Goal: Complete application form

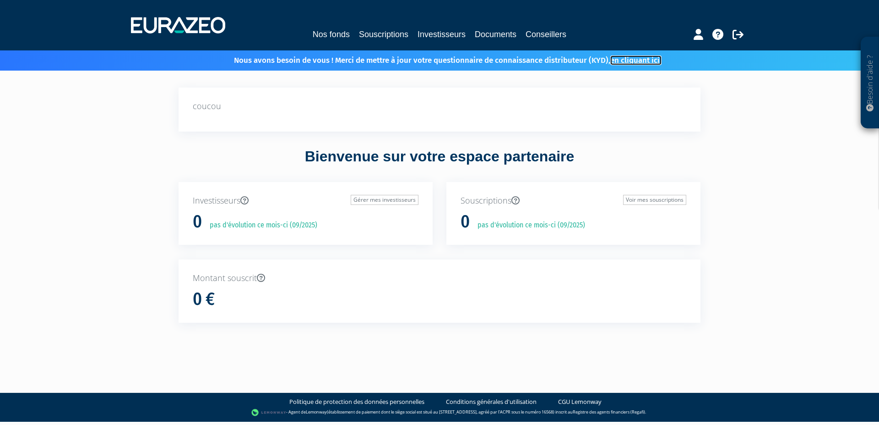
click at [657, 62] on link "en cliquant ici." at bounding box center [635, 60] width 51 height 10
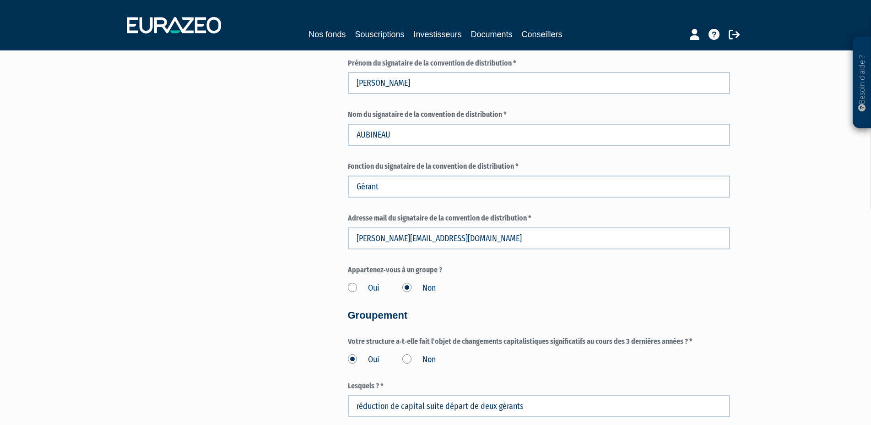
scroll to position [654, 0]
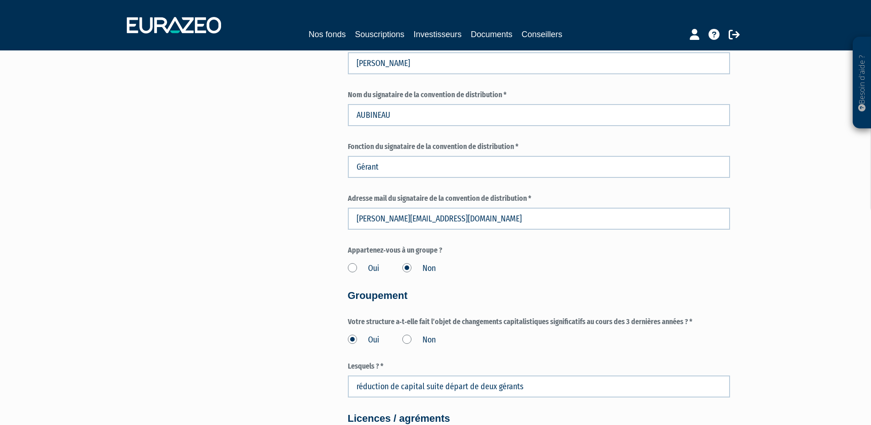
click at [406, 336] on label "Non" at bounding box center [419, 340] width 33 height 12
click at [0, 0] on input "Non" at bounding box center [0, 0] width 0 height 0
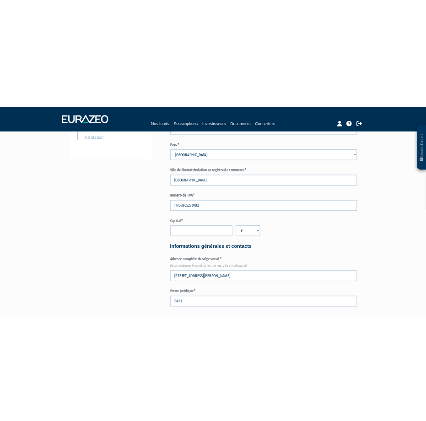
scroll to position [280, 0]
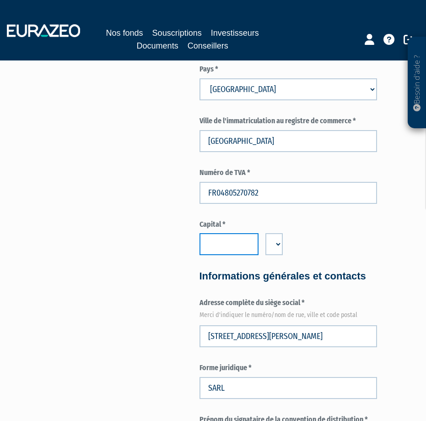
click at [213, 245] on input "number" at bounding box center [230, 244] width 60 height 22
type input "92962"
type input "92962.42"
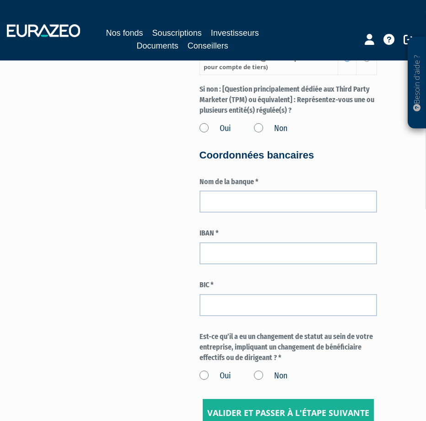
scroll to position [1682, 0]
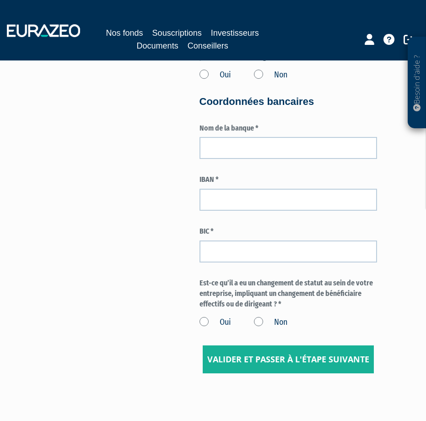
click at [308, 328] on div "Oui Non" at bounding box center [289, 320] width 178 height 15
click at [259, 328] on label "Non" at bounding box center [270, 322] width 33 height 12
click at [0, 0] on input "Non" at bounding box center [0, 0] width 0 height 0
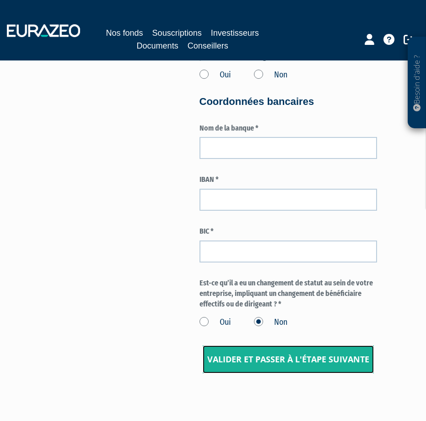
click at [270, 374] on input "Valider et passer à l'étape suivante" at bounding box center [288, 359] width 171 height 28
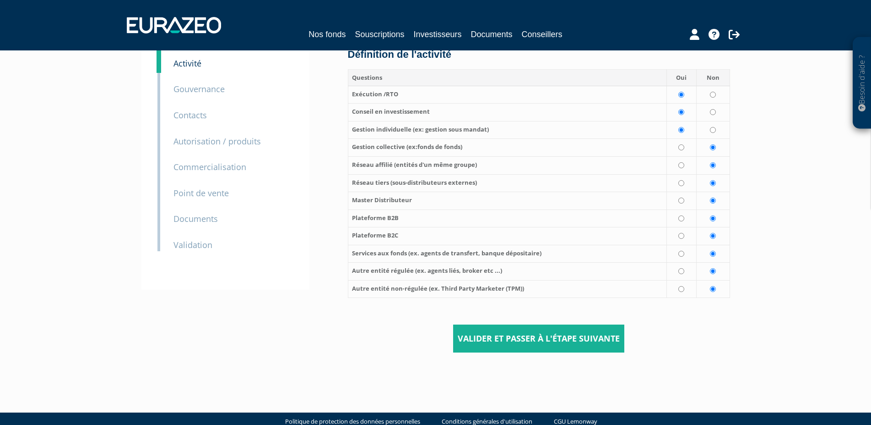
scroll to position [96, 0]
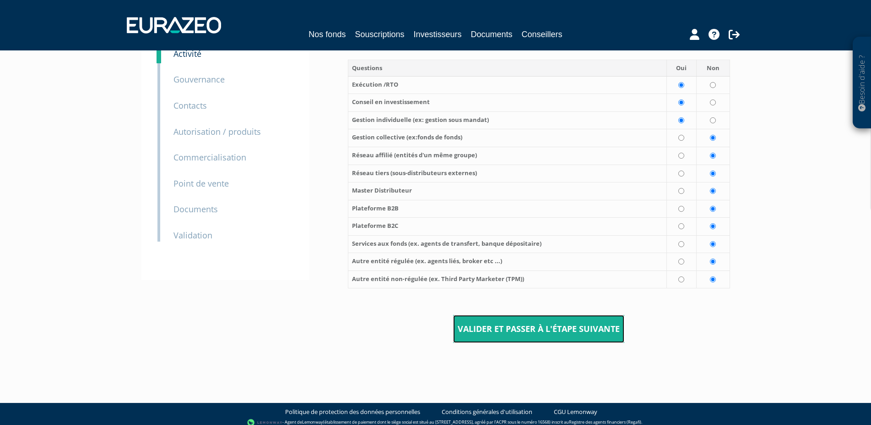
click at [513, 322] on input "Valider et passer à l'étape suivante" at bounding box center [538, 329] width 171 height 28
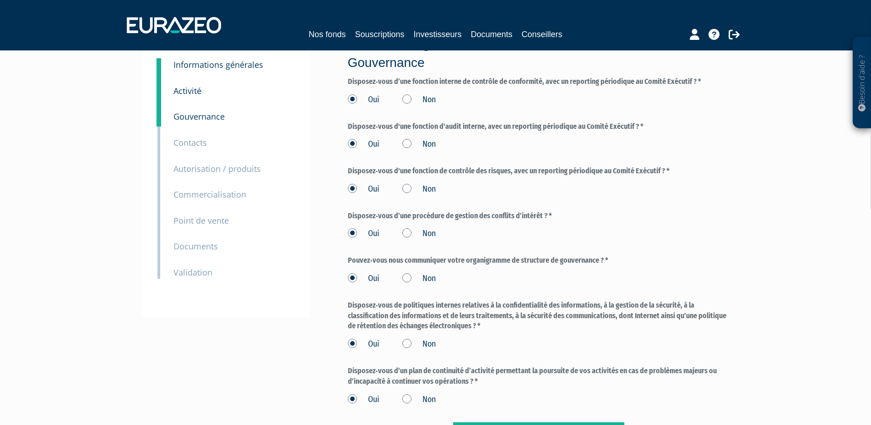
scroll to position [140, 0]
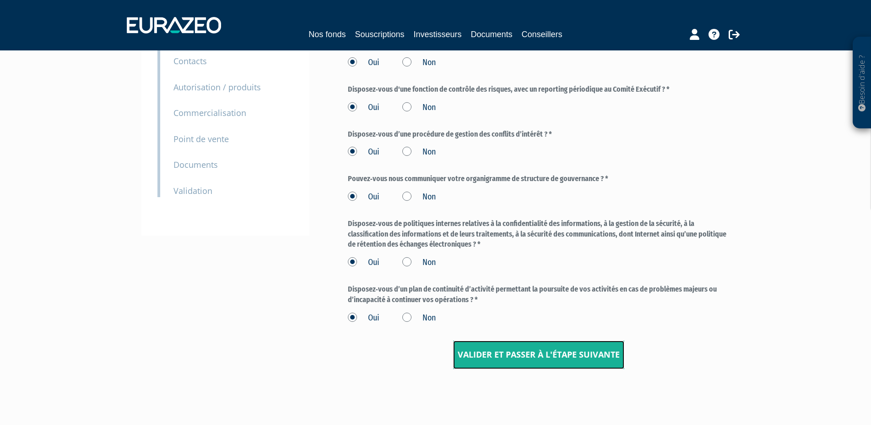
click at [497, 351] on input "Valider et passer à l'étape suivante" at bounding box center [538, 354] width 171 height 28
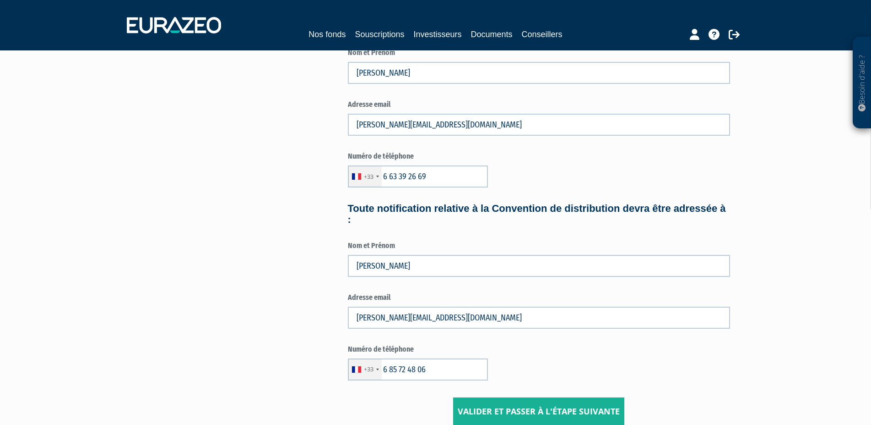
scroll to position [420, 0]
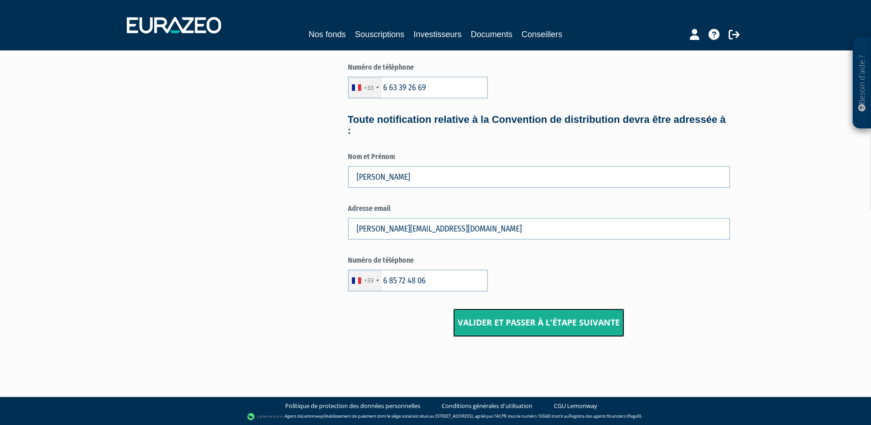
click at [524, 322] on input "Valider et passer à l'étape suivante" at bounding box center [538, 322] width 171 height 28
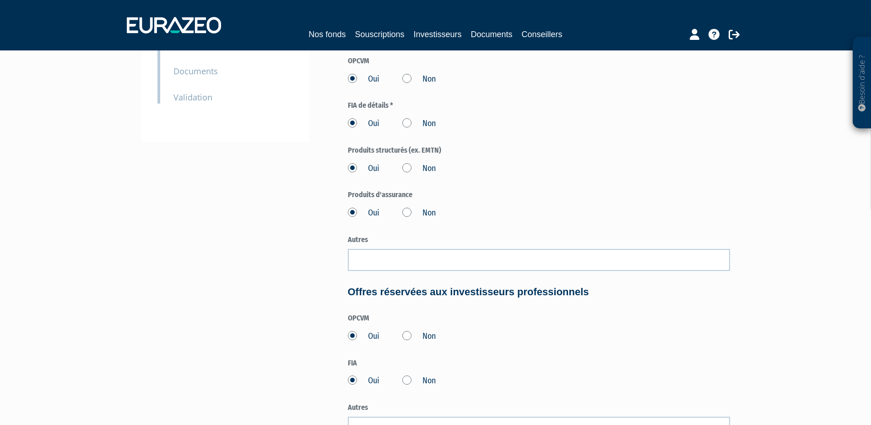
scroll to position [420, 0]
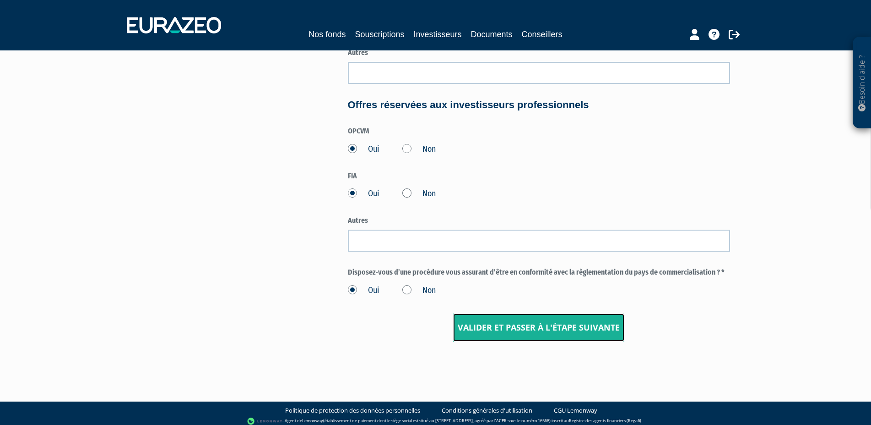
click at [523, 329] on input "Valider et passer à l'étape suivante" at bounding box center [538, 327] width 171 height 28
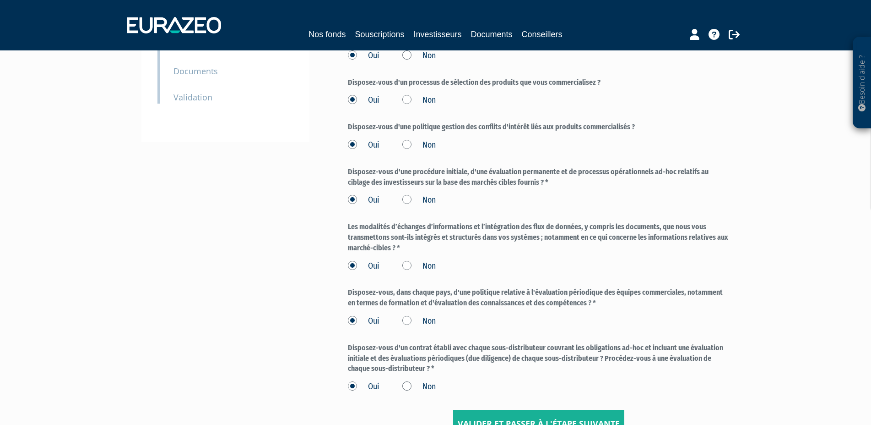
scroll to position [336, 0]
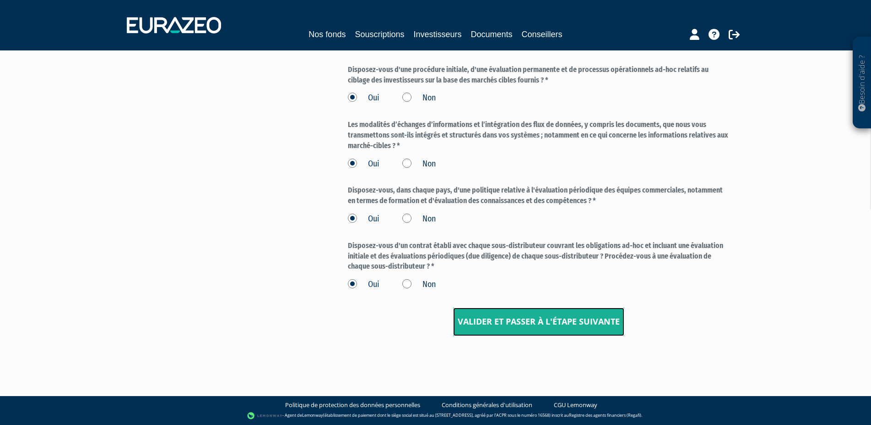
click at [512, 325] on input "Valider et passer à l'étape suivante" at bounding box center [538, 321] width 171 height 28
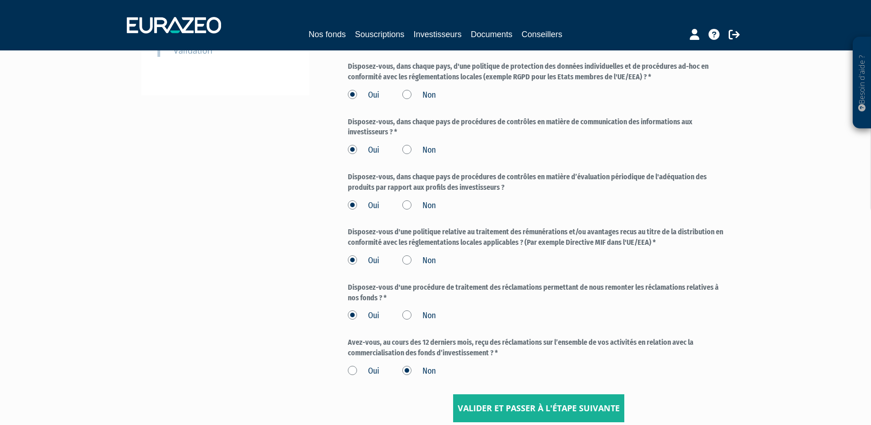
scroll to position [366, 0]
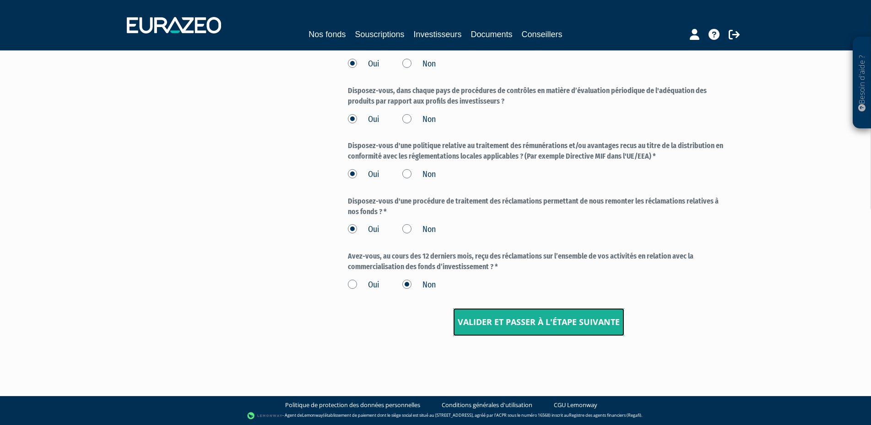
click at [504, 317] on input "Valider et passer à l'étape suivante" at bounding box center [538, 322] width 171 height 28
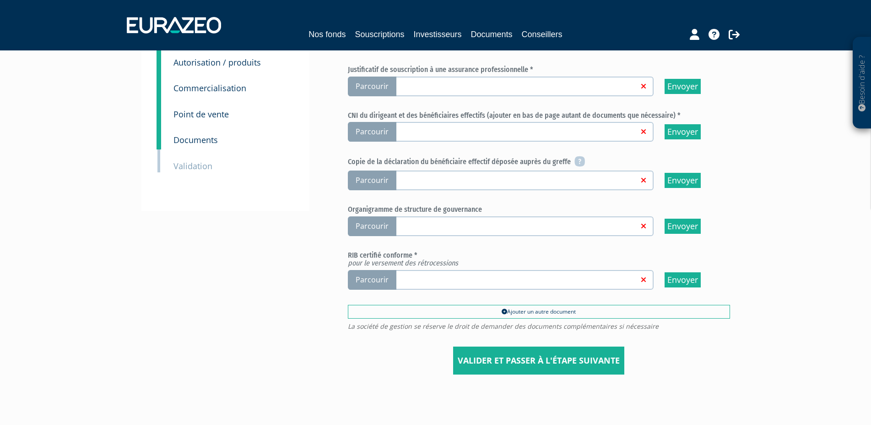
scroll to position [203, 0]
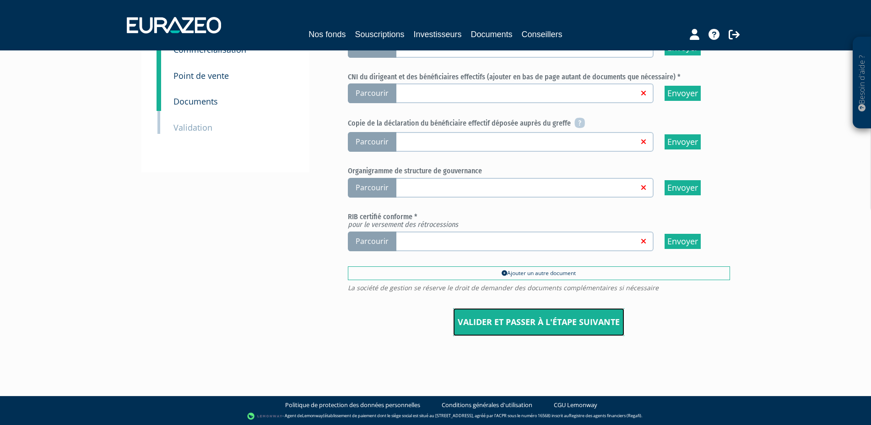
click at [498, 319] on input "Valider et passer à l'étape suivante" at bounding box center [538, 322] width 171 height 28
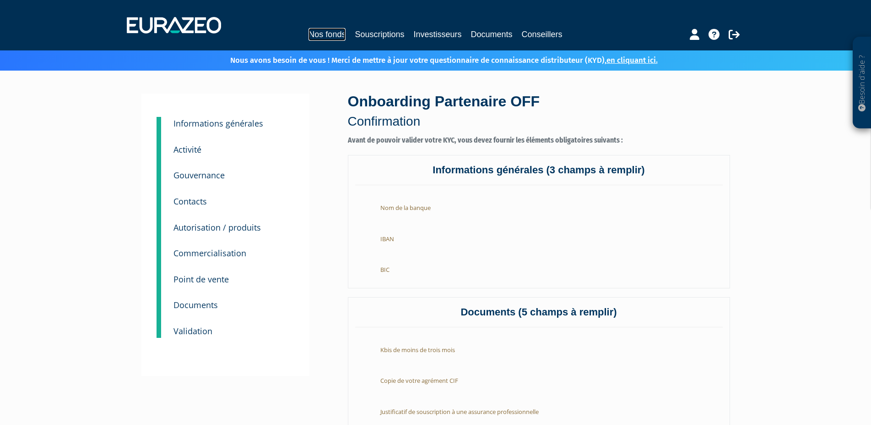
click at [329, 33] on link "Nos fonds" at bounding box center [327, 34] width 37 height 13
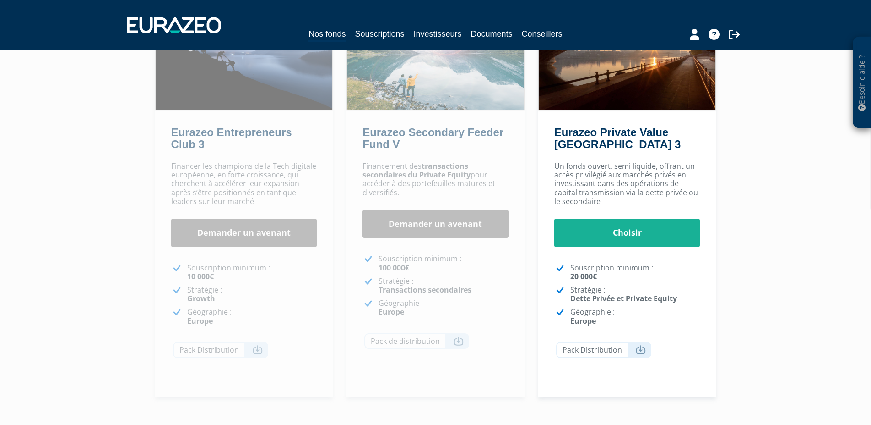
scroll to position [140, 0]
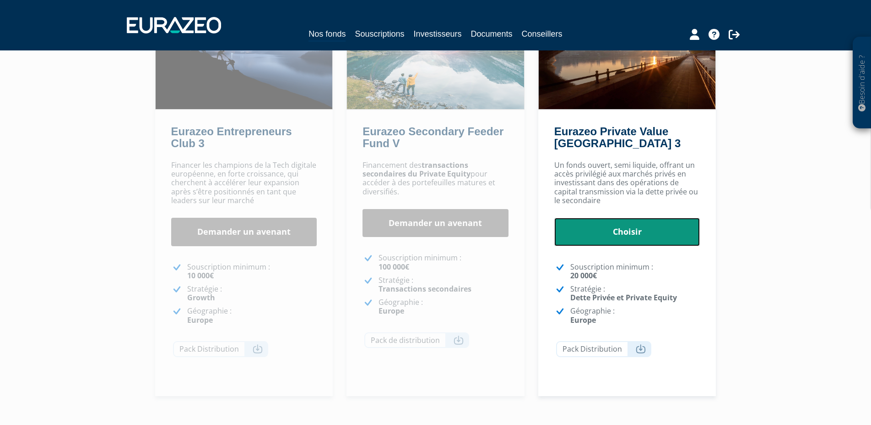
click at [619, 231] on link "Choisir" at bounding box center [628, 232] width 146 height 28
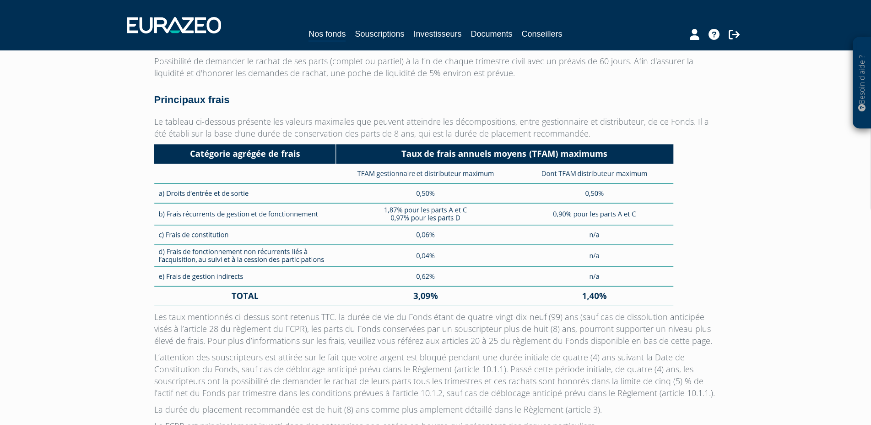
scroll to position [2425, 0]
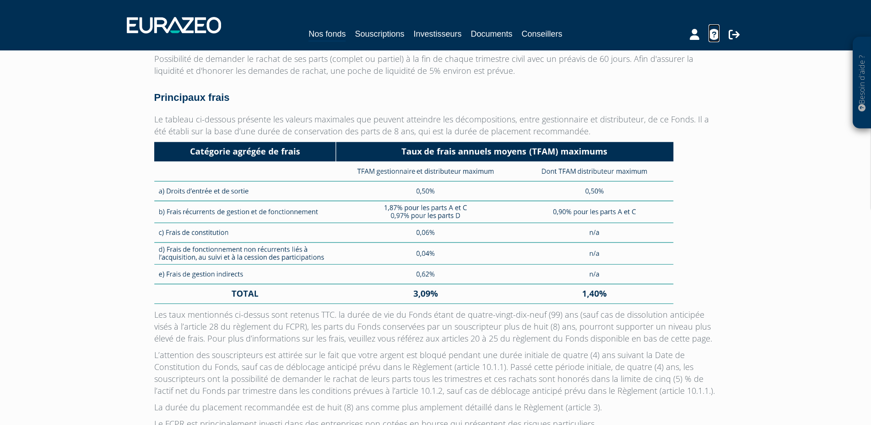
click at [710, 35] on icon at bounding box center [714, 34] width 11 height 11
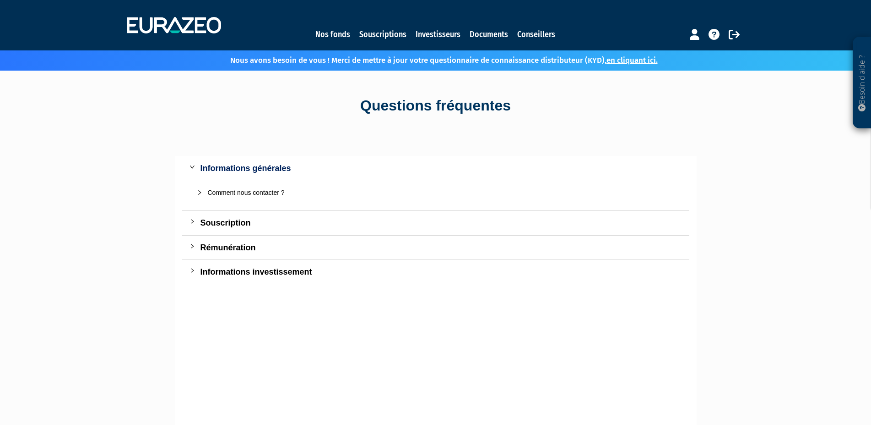
click at [215, 220] on div "Souscription" at bounding box center [442, 222] width 482 height 13
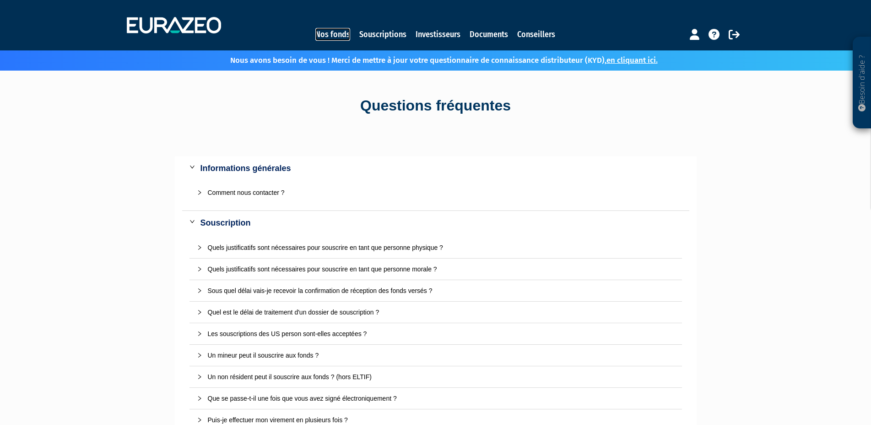
click at [337, 33] on link "Nos fonds" at bounding box center [333, 34] width 35 height 13
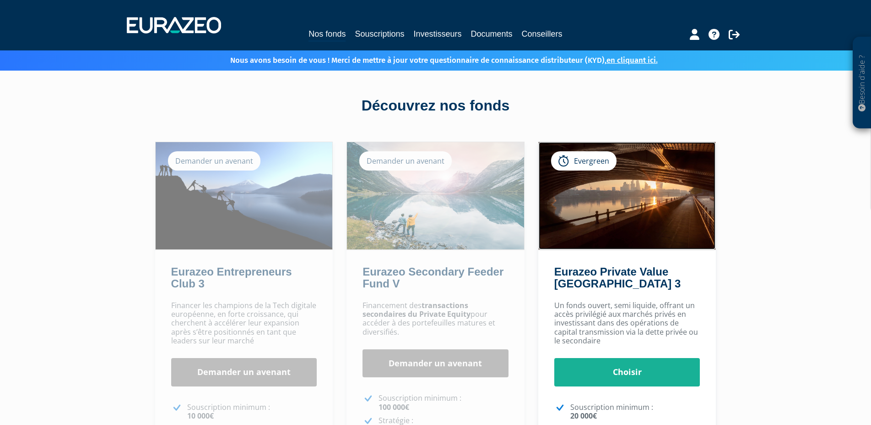
click at [620, 211] on img at bounding box center [627, 195] width 177 height 107
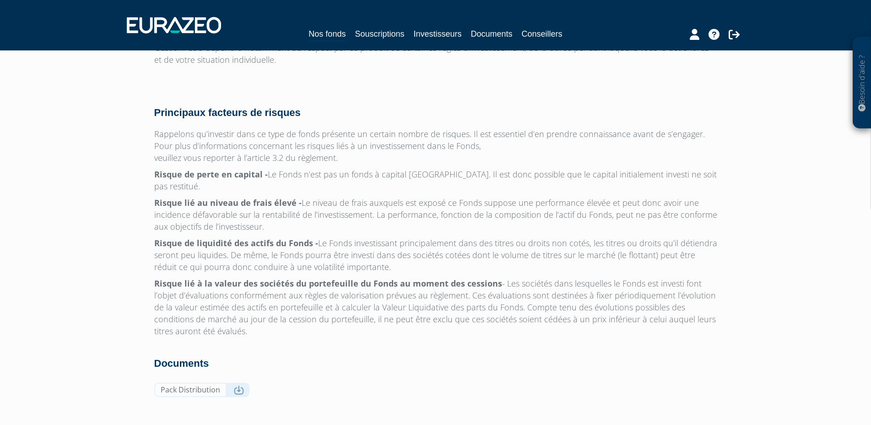
scroll to position [2903, 0]
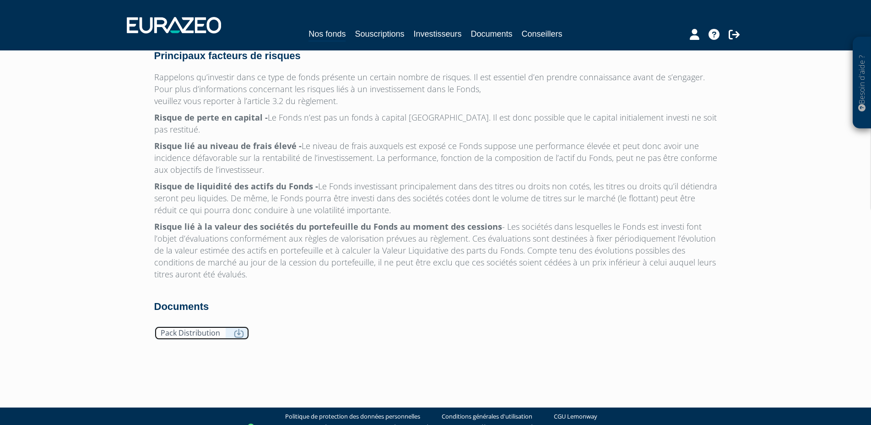
click at [239, 328] on icon at bounding box center [239, 332] width 10 height 9
